Goal: Information Seeking & Learning: Learn about a topic

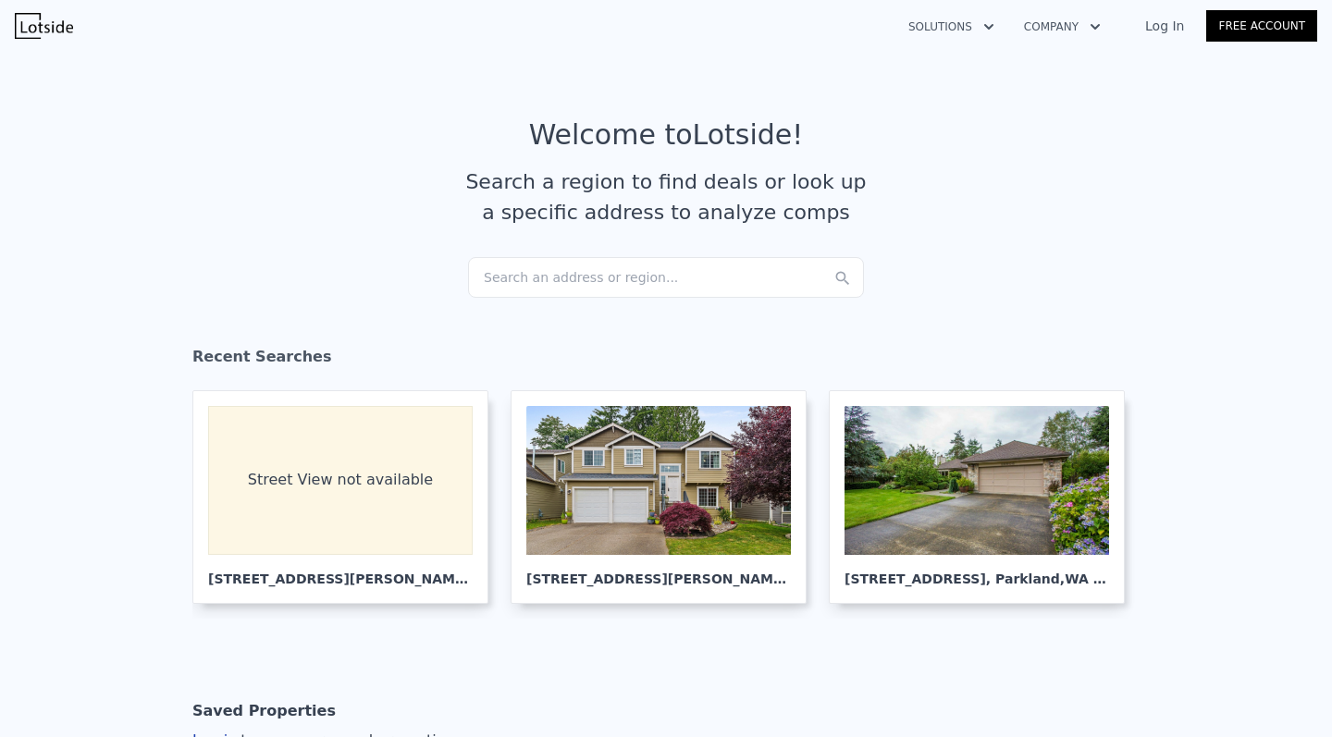
click at [567, 277] on div "Search an address or region..." at bounding box center [666, 277] width 396 height 41
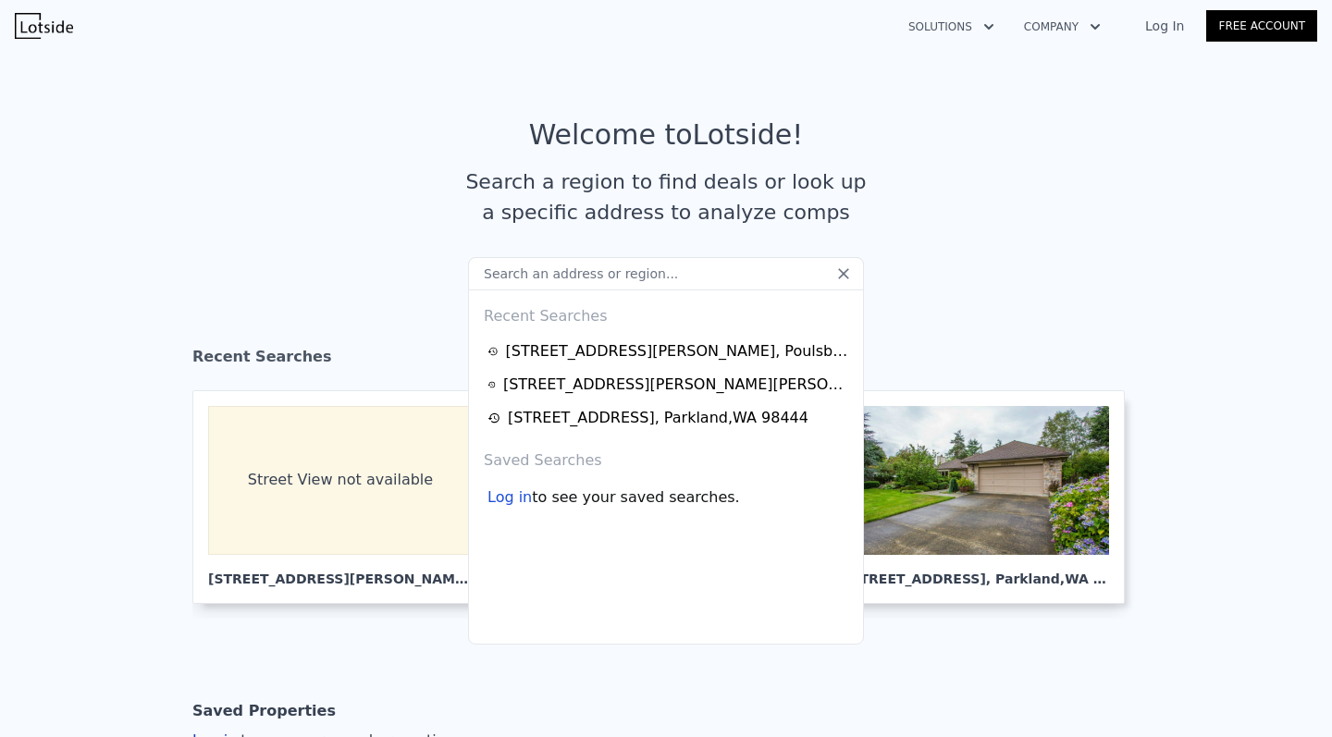
type input "[STREET_ADDRESS]"
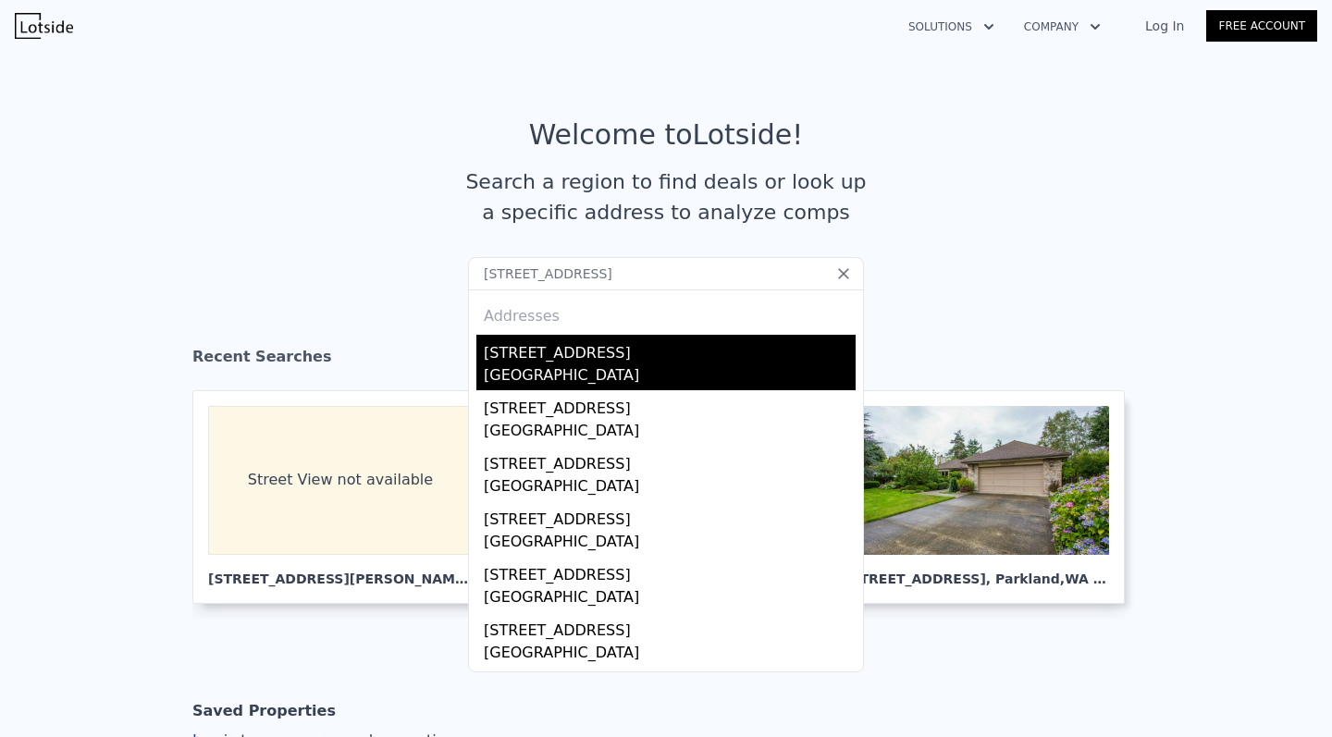
click at [548, 364] on div "[STREET_ADDRESS]" at bounding box center [670, 362] width 372 height 55
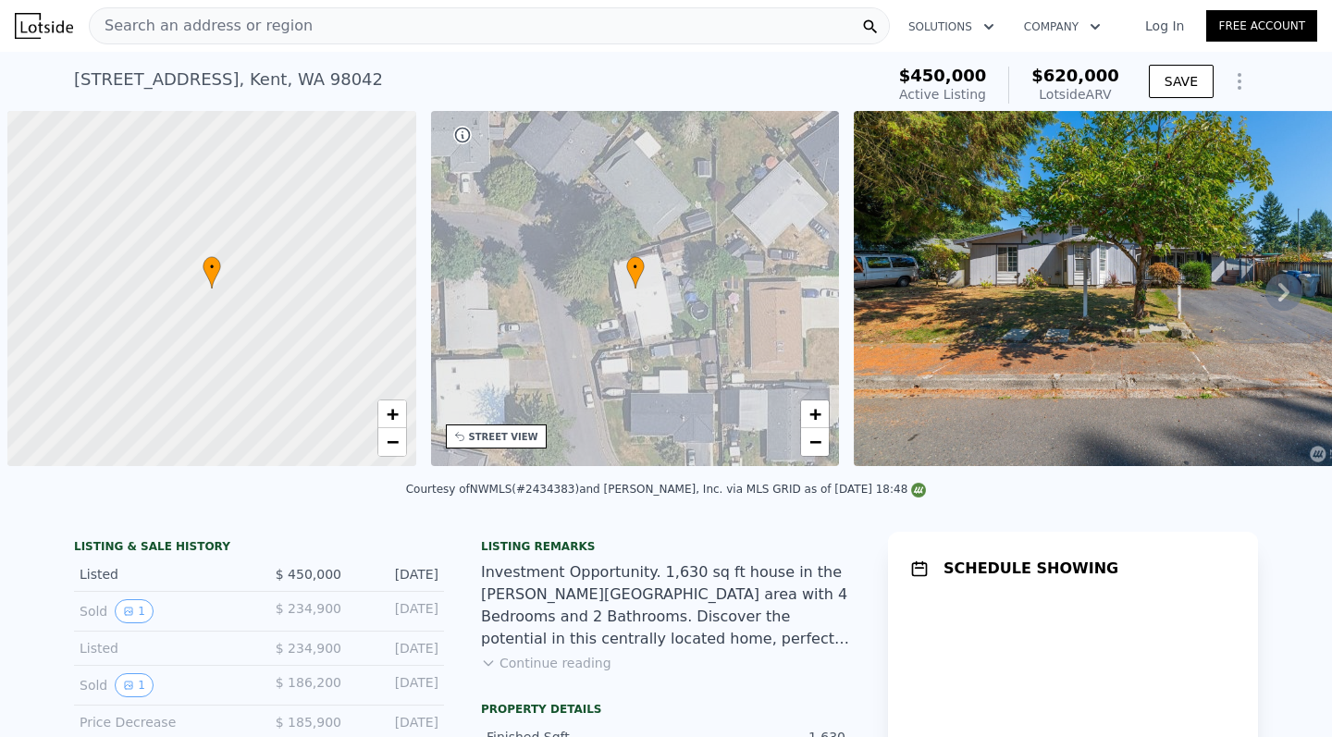
scroll to position [0, 7]
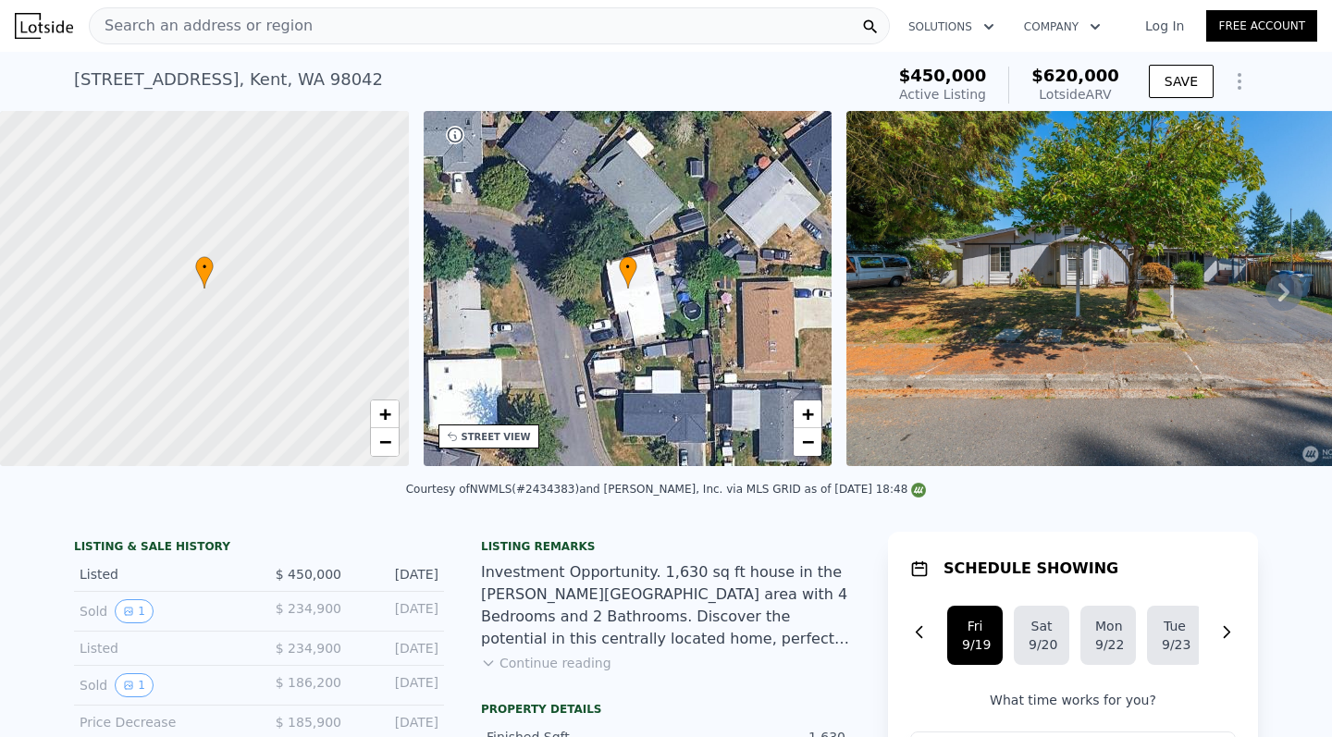
click at [1279, 291] on icon at bounding box center [1283, 292] width 37 height 37
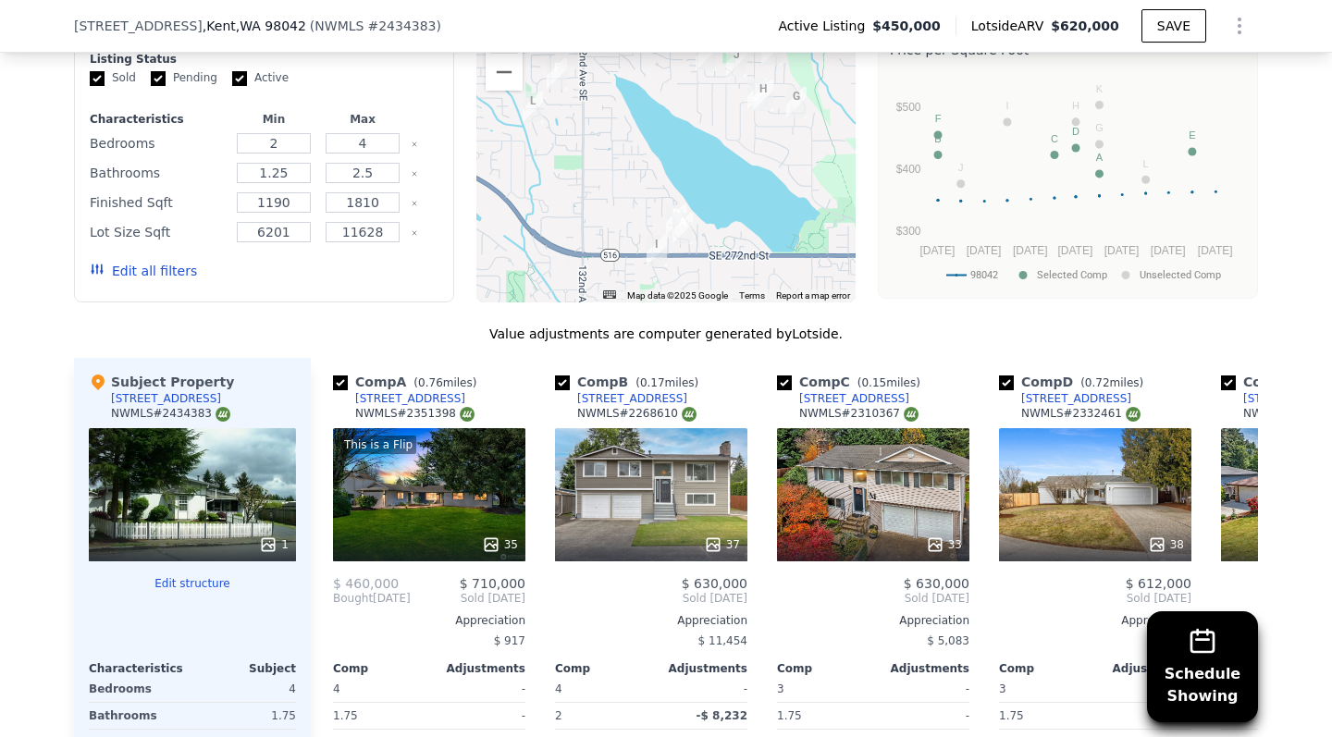
scroll to position [1947, 0]
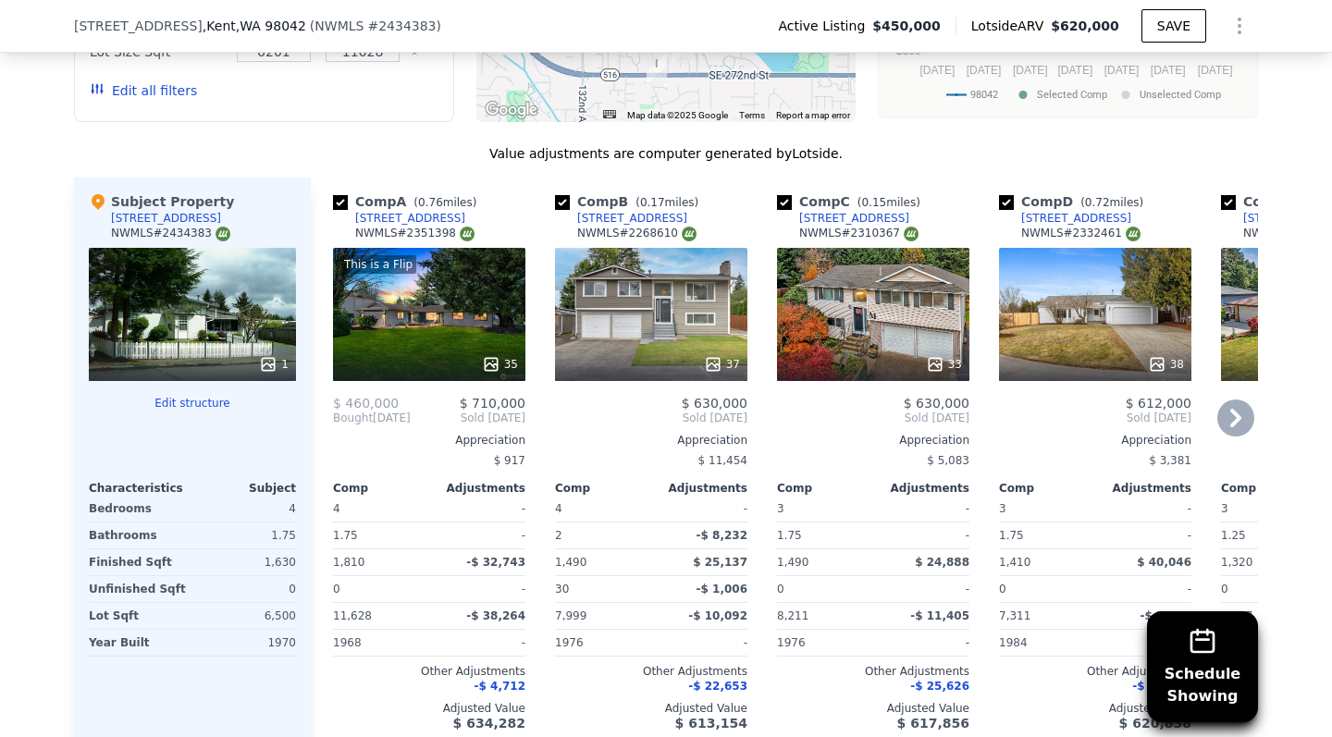
click at [447, 343] on div "This is a Flip 35" at bounding box center [429, 314] width 192 height 133
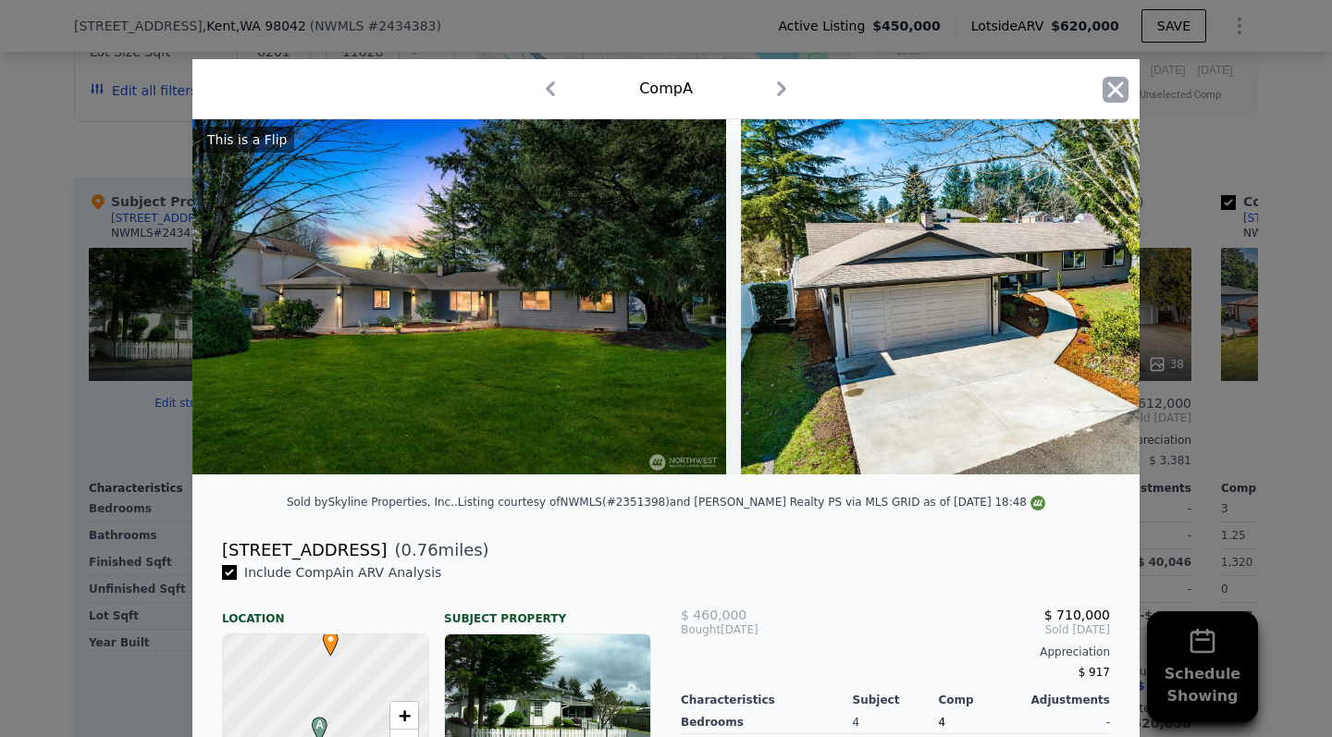
click at [1111, 86] on icon "button" at bounding box center [1116, 89] width 16 height 16
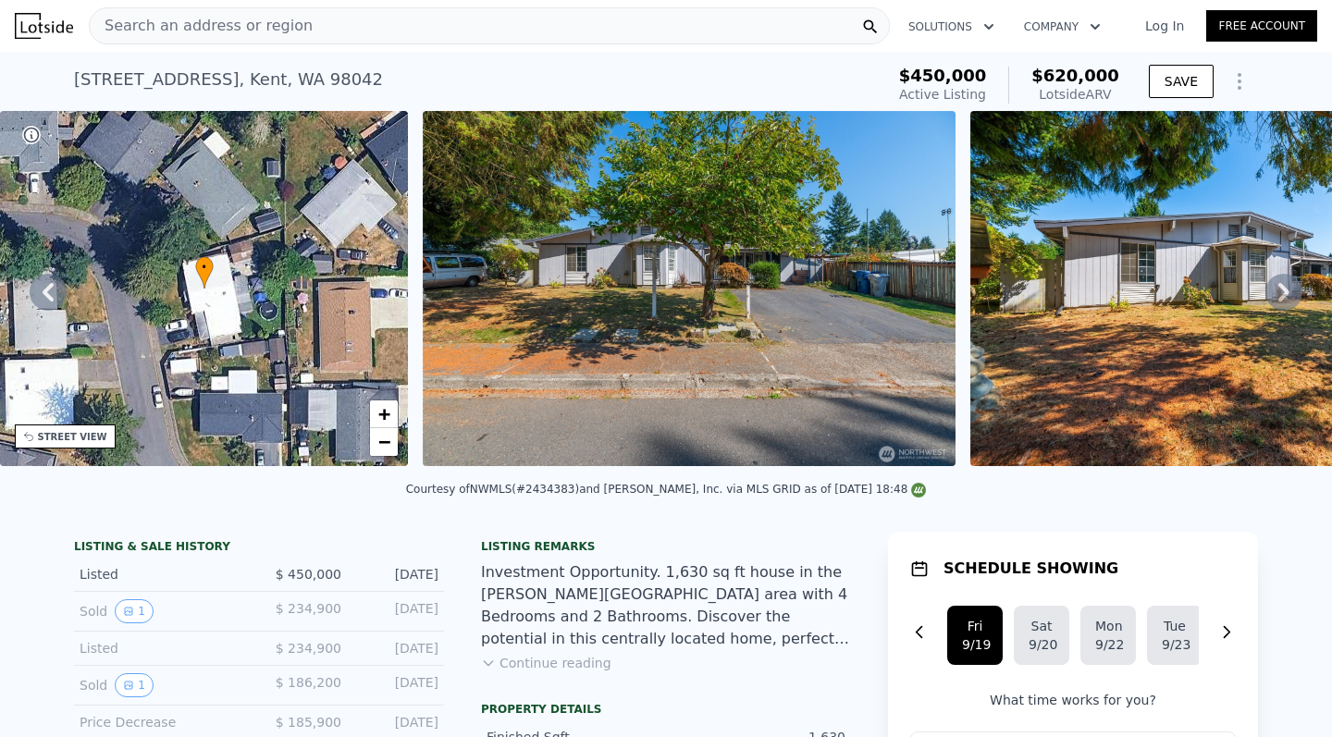
scroll to position [-1, 0]
click at [298, 23] on div "Search an address or region" at bounding box center [489, 25] width 801 height 37
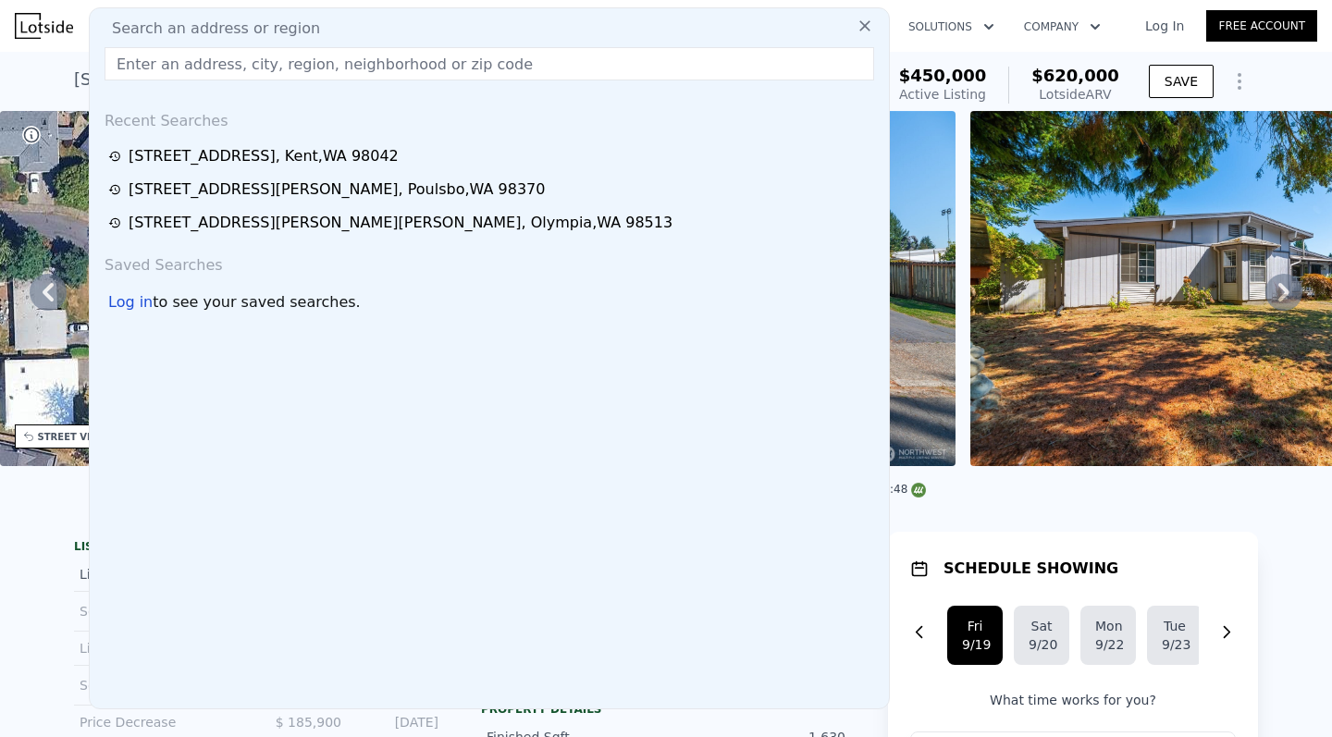
scroll to position [0, 0]
type input "[STREET_ADDRESS]"
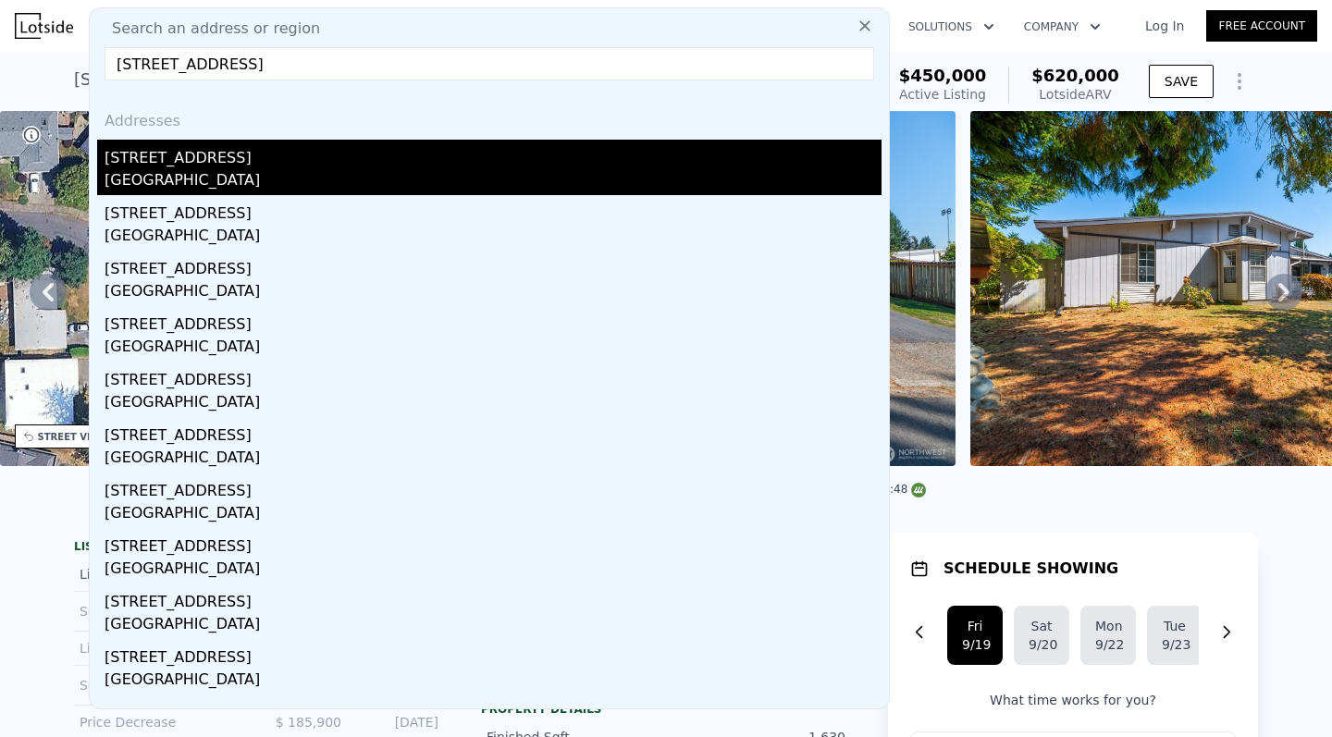
click at [282, 159] on div "[STREET_ADDRESS]" at bounding box center [493, 155] width 777 height 30
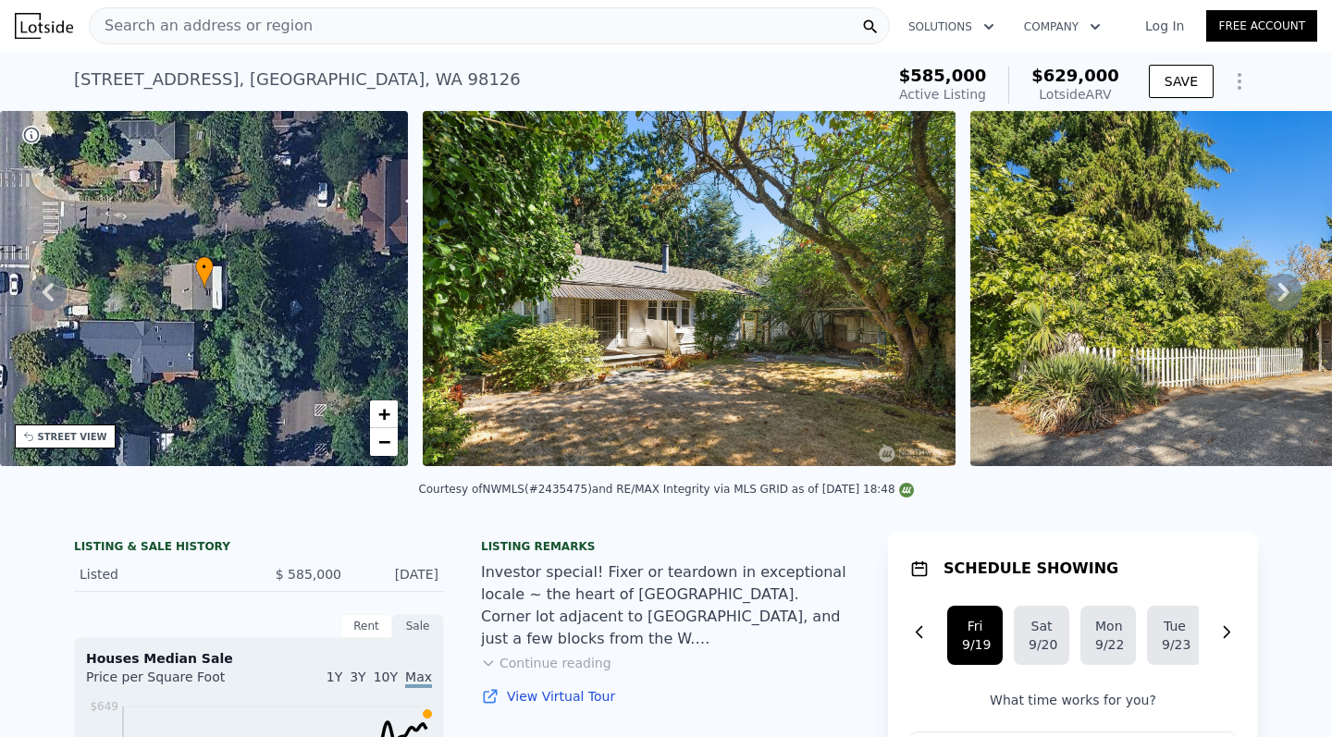
scroll to position [-1, 0]
click at [252, 25] on span "Search an address or region" at bounding box center [201, 26] width 223 height 22
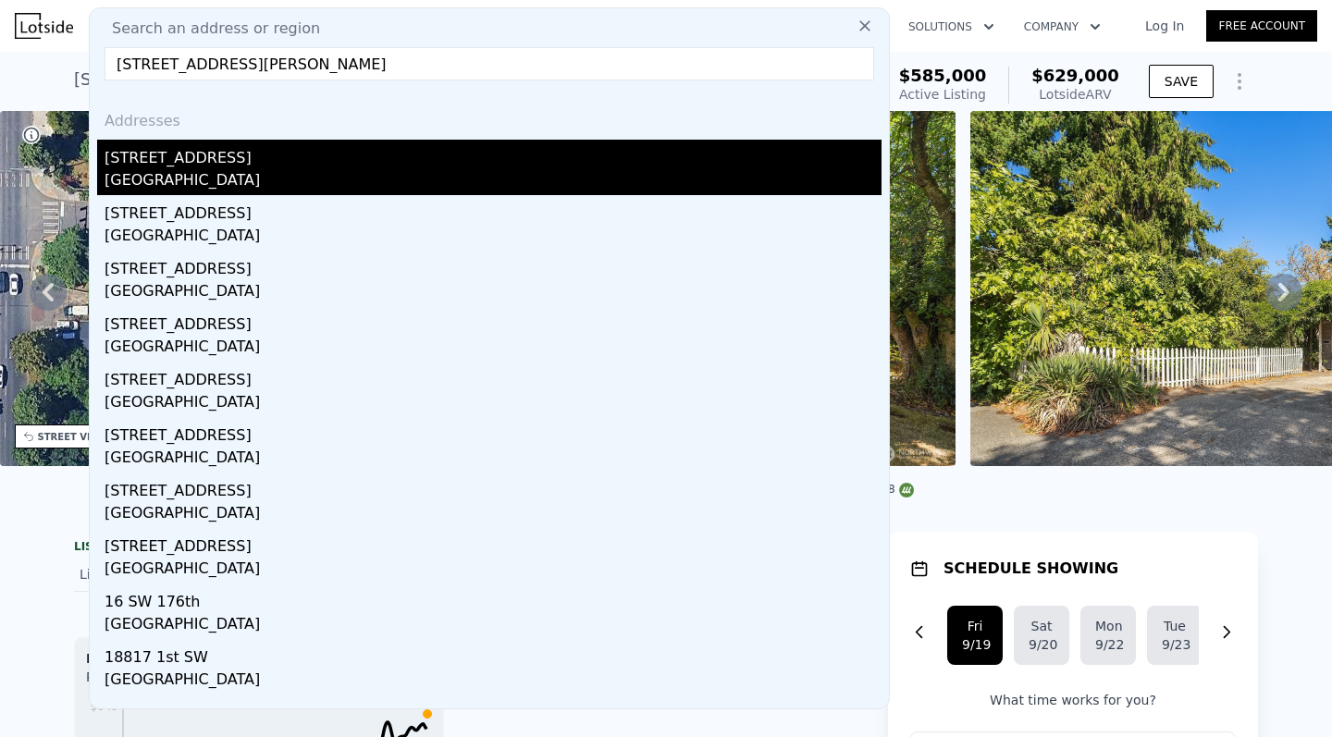
type input "[STREET_ADDRESS][PERSON_NAME]"
click at [244, 156] on div "[STREET_ADDRESS]" at bounding box center [493, 155] width 777 height 30
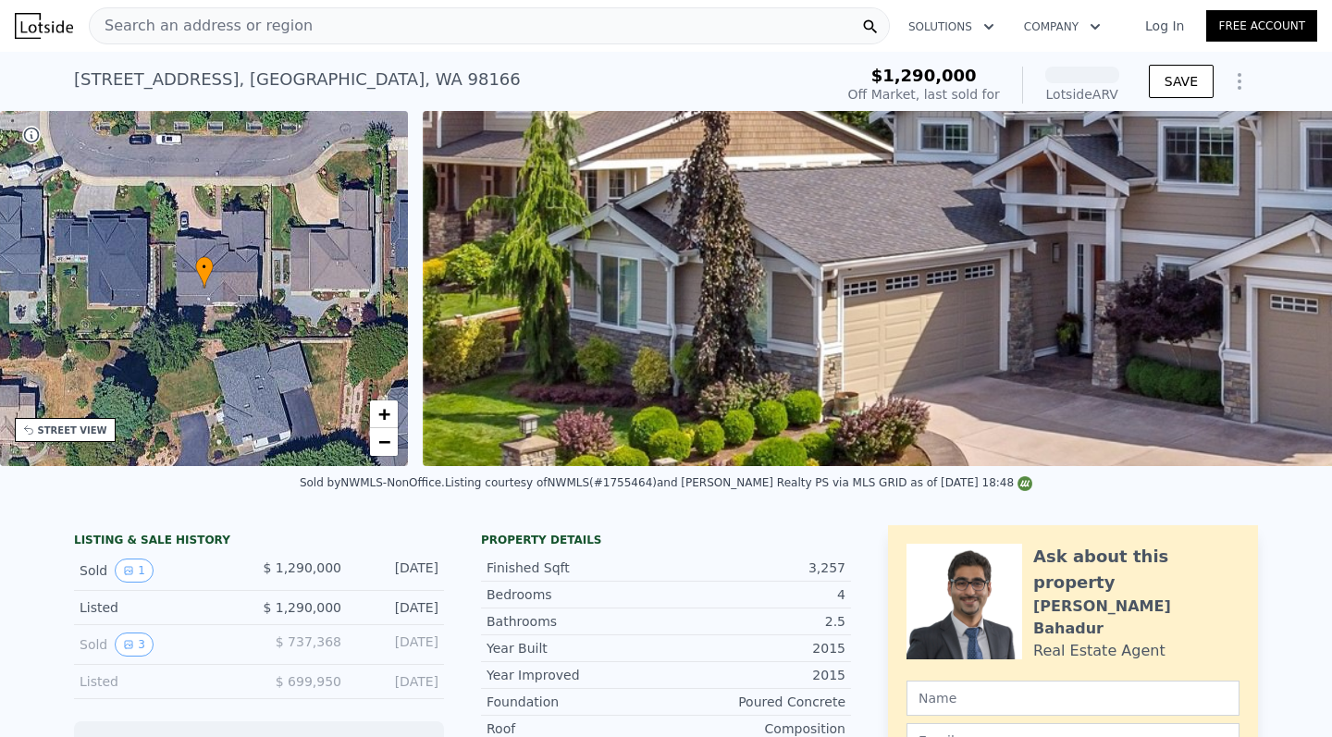
click at [240, 5] on div "Search an address or region Solutions Company Open main menu Log In Free Account" at bounding box center [666, 26] width 1302 height 44
click at [223, 31] on span "Search an address or region" at bounding box center [201, 26] width 223 height 22
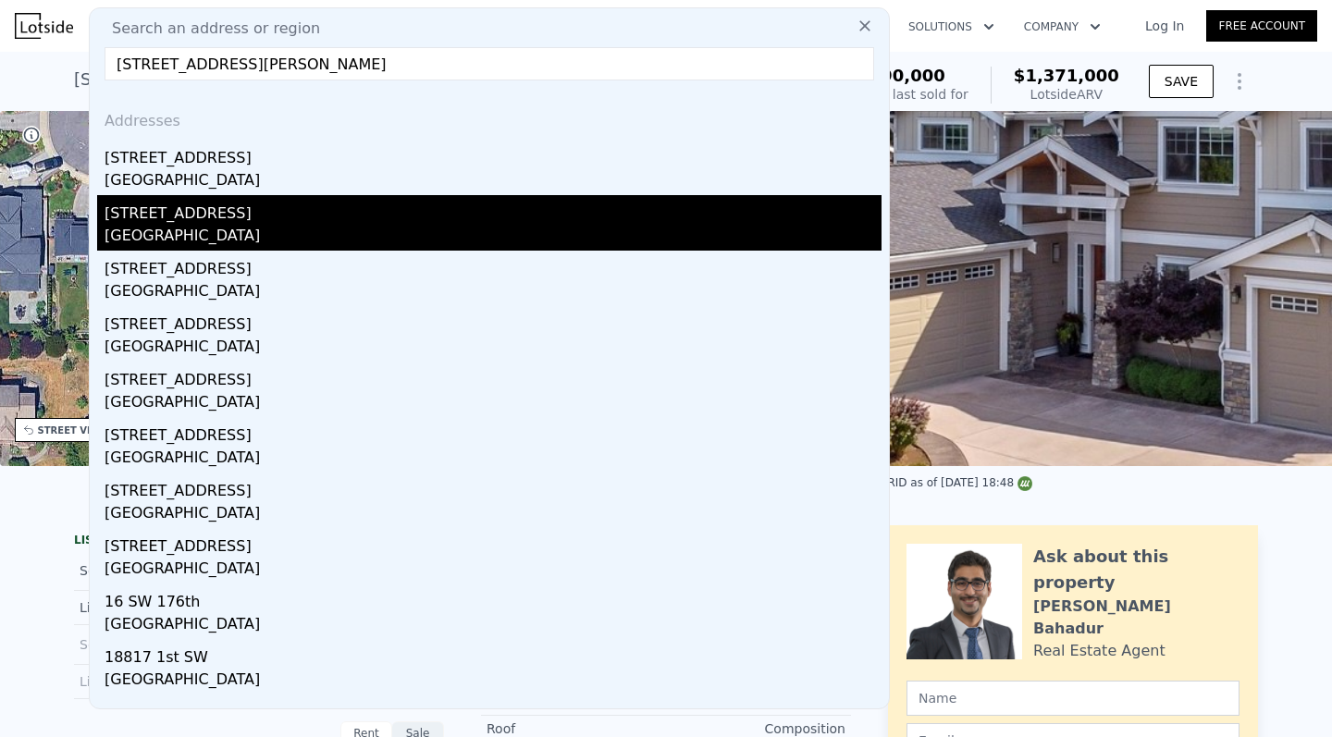
type input "[STREET_ADDRESS][PERSON_NAME]"
click at [271, 231] on div "[GEOGRAPHIC_DATA]" at bounding box center [493, 238] width 777 height 26
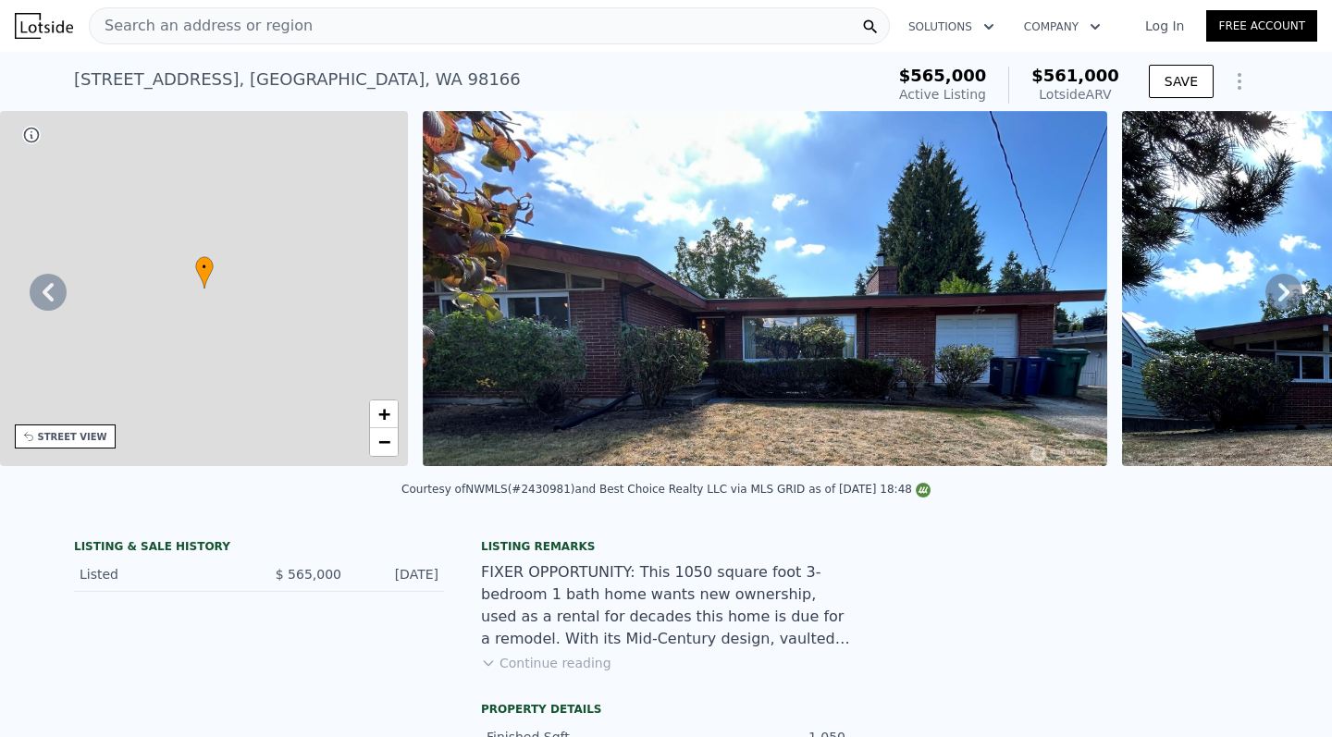
type input "2"
type input "3"
type input "1"
type input "2"
type input "1080"
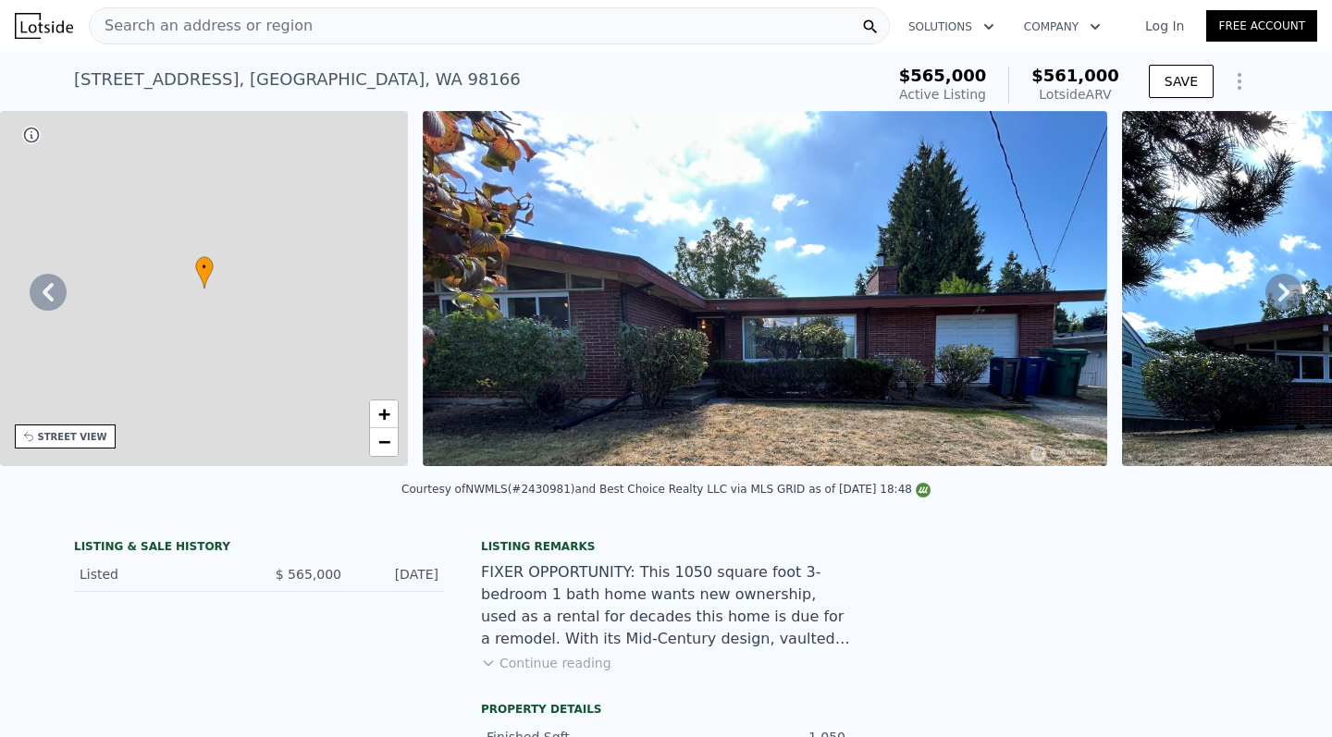
type input "1470"
type input "7797"
type input "12944"
type input "$ 561,000"
type input "5"
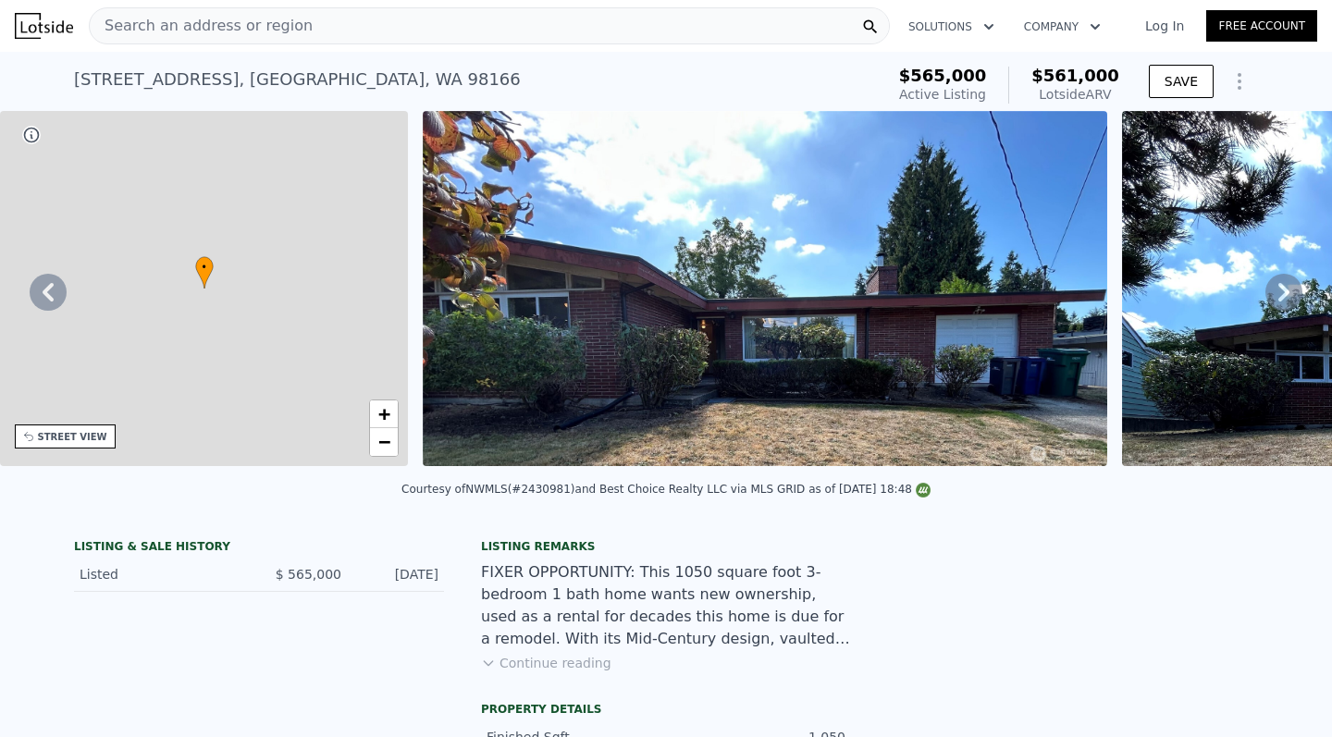
type input "-$ 81,083"
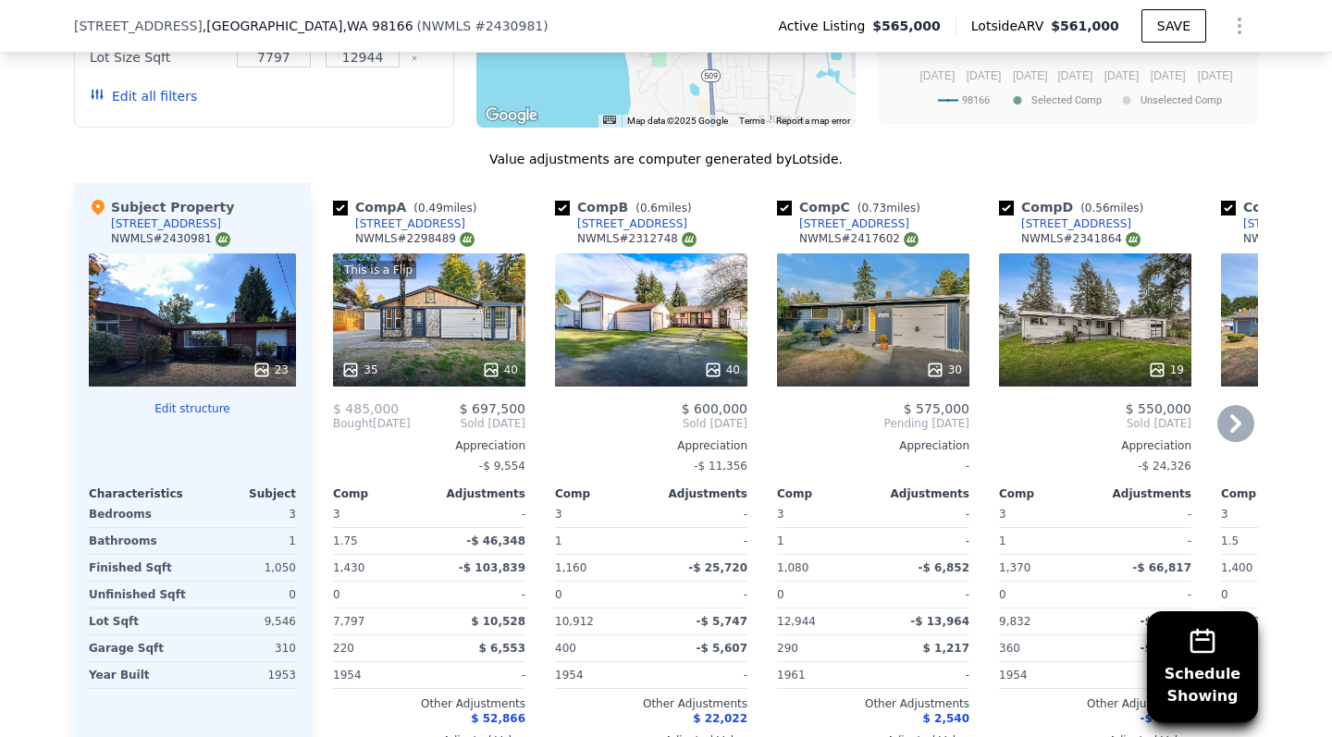
scroll to position [1815, 0]
